Goal: Task Accomplishment & Management: Manage account settings

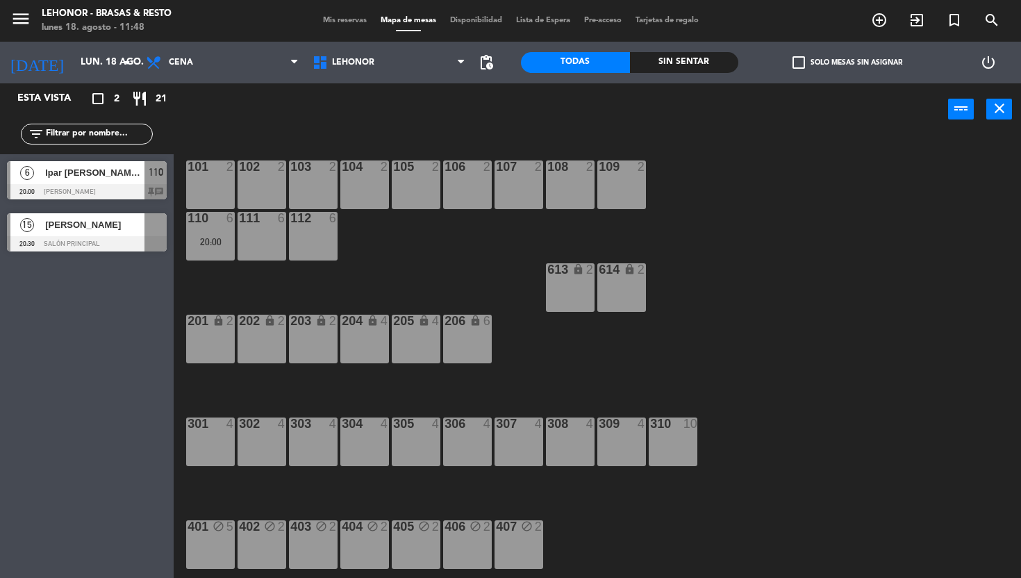
click at [104, 240] on div "15 [PERSON_NAME] 20:30 Salón Principal" at bounding box center [87, 232] width 174 height 52
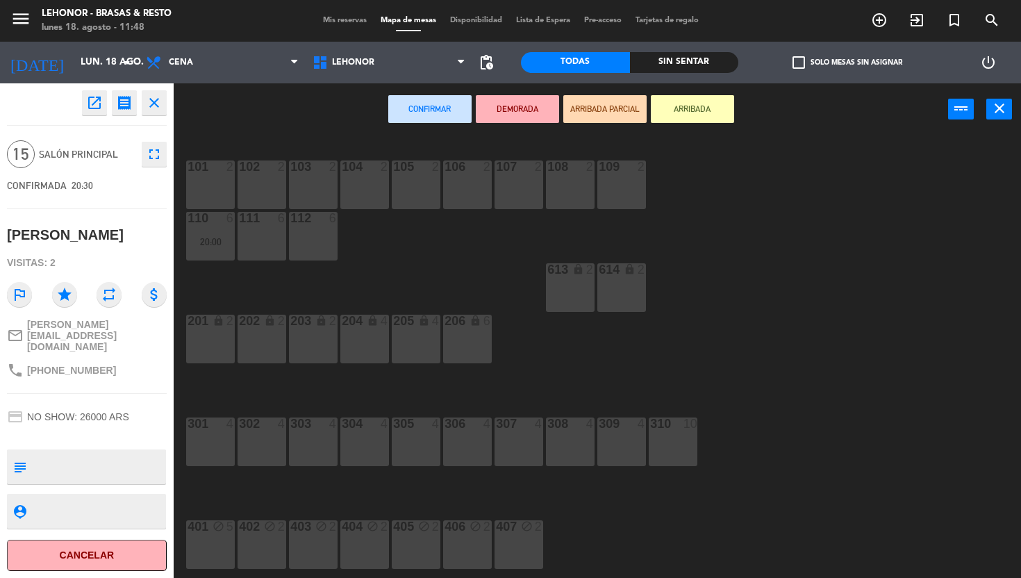
click at [359, 431] on div "304 4" at bounding box center [364, 425] width 49 height 14
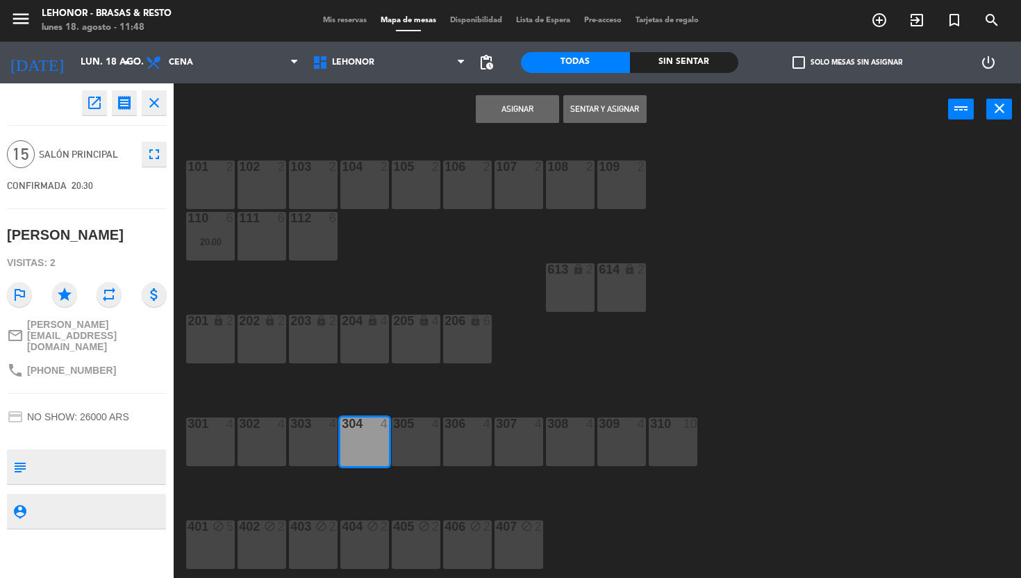
click at [410, 434] on div "305 4" at bounding box center [416, 442] width 49 height 49
click at [467, 438] on div "306 4" at bounding box center [467, 442] width 49 height 49
click at [511, 104] on button "Asignar" at bounding box center [517, 109] width 83 height 28
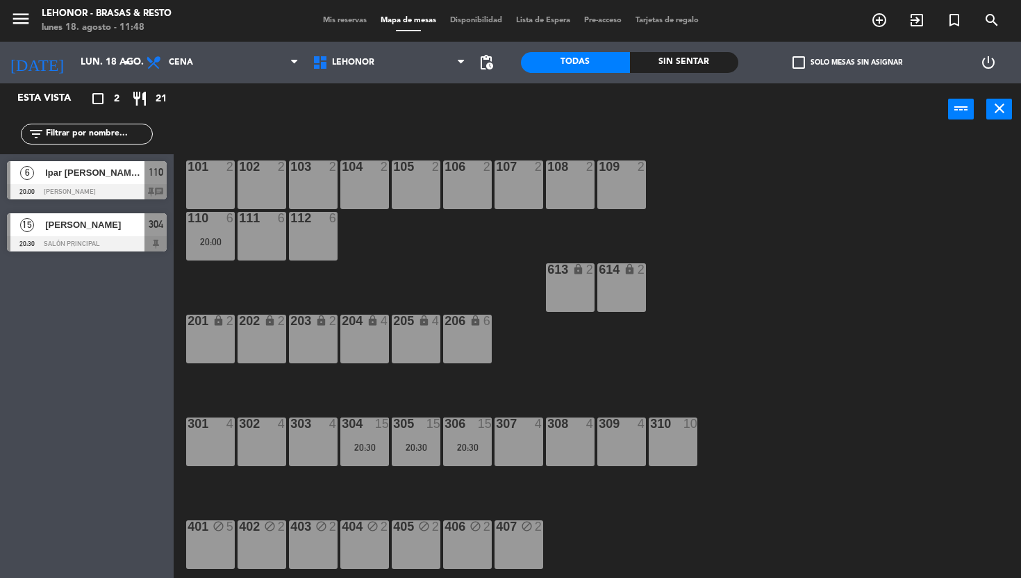
click at [104, 237] on div at bounding box center [87, 243] width 160 height 15
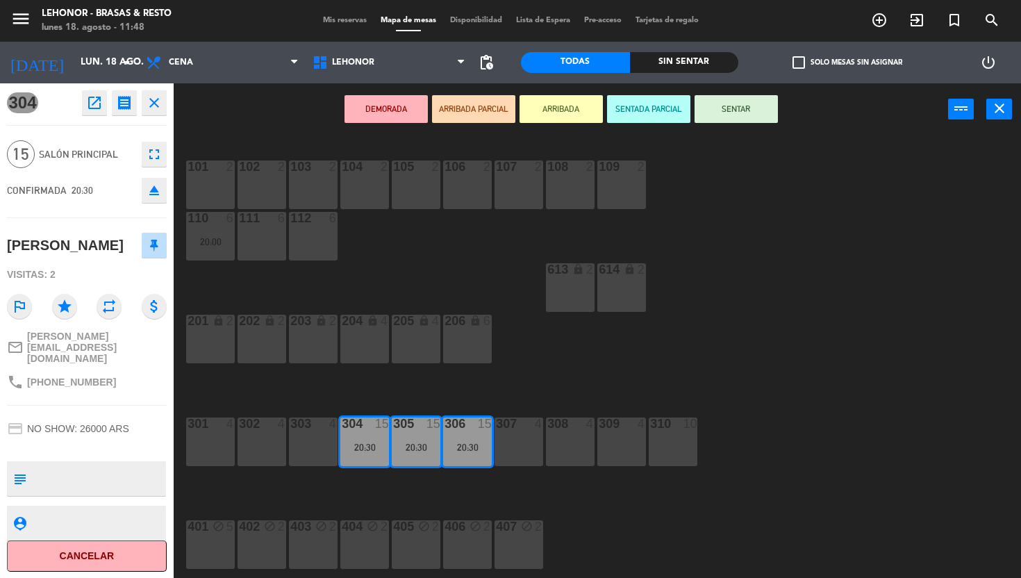
click at [415, 254] on div "101 2 102 2 103 2 104 2 105 2 106 2 107 2 108 2 109 2 110 6 20:00 111 6 112 6 6…" at bounding box center [602, 357] width 837 height 443
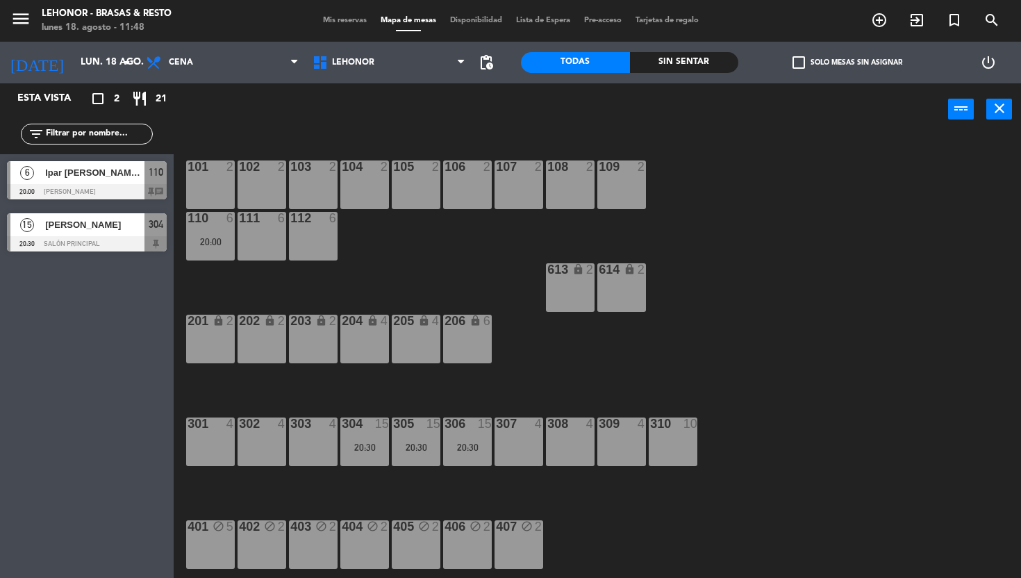
click at [350, 22] on span "Mis reservas" at bounding box center [345, 21] width 58 height 8
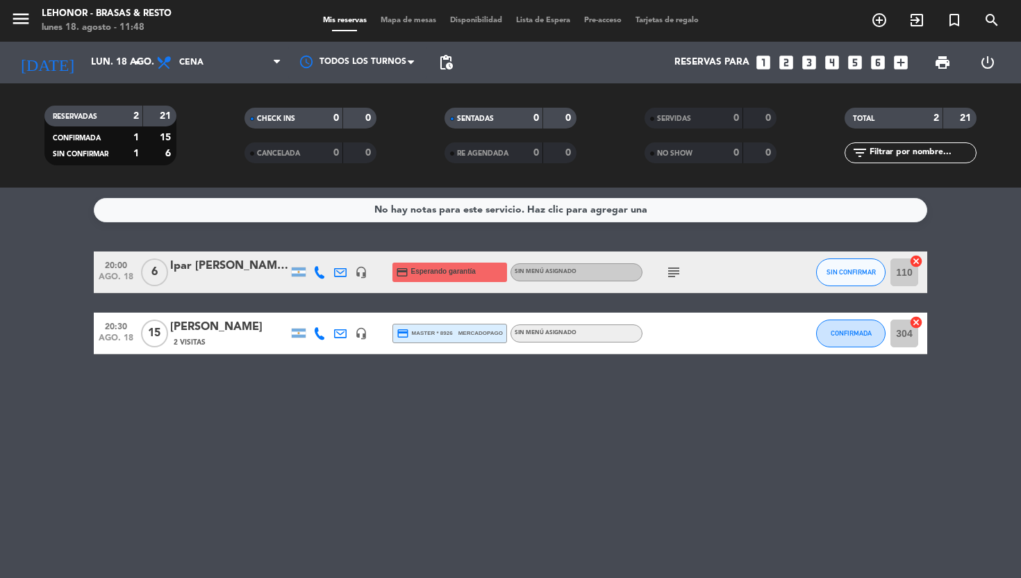
click at [363, 335] on icon "headset_mic" at bounding box center [361, 333] width 13 height 13
